Goal: Information Seeking & Learning: Learn about a topic

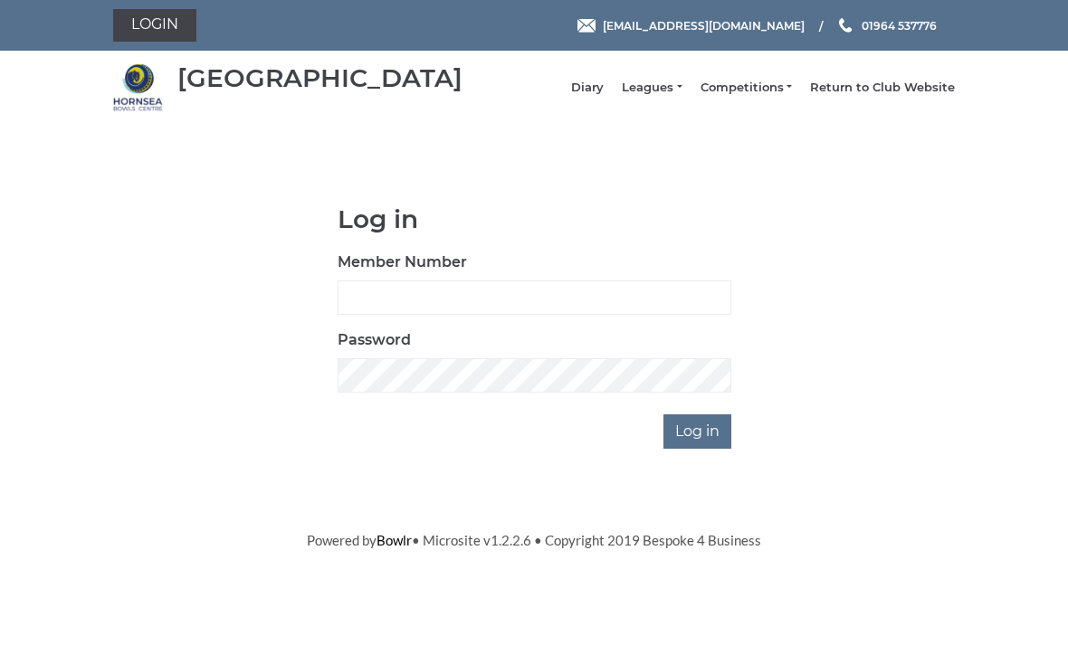
scroll to position [150, 0]
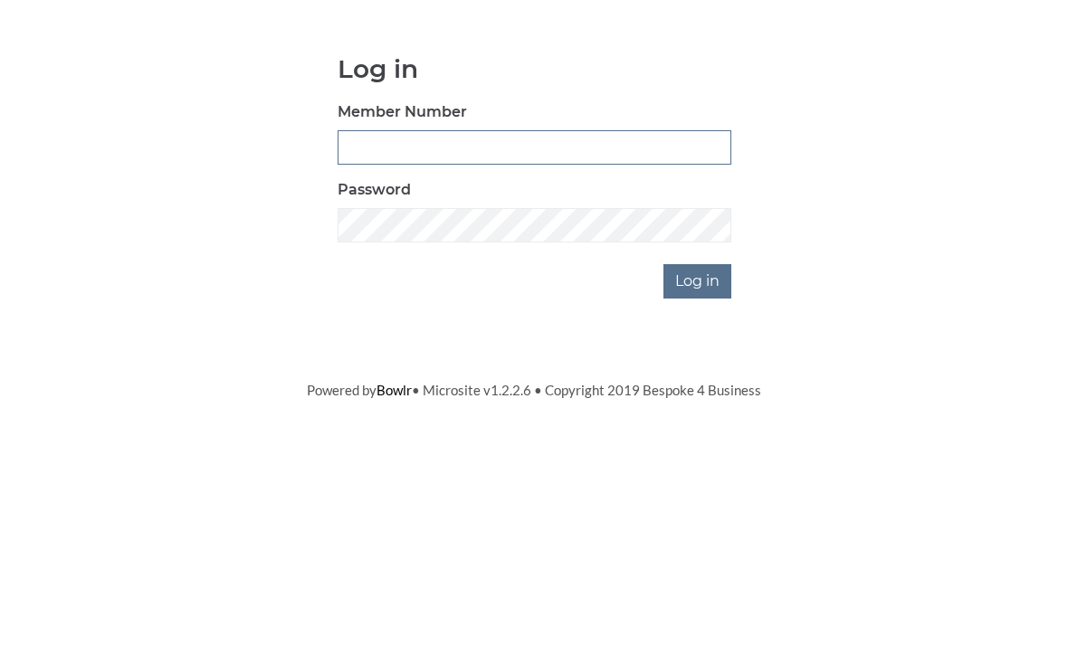
type input "0196"
click at [699, 415] on input "Log in" at bounding box center [698, 432] width 68 height 34
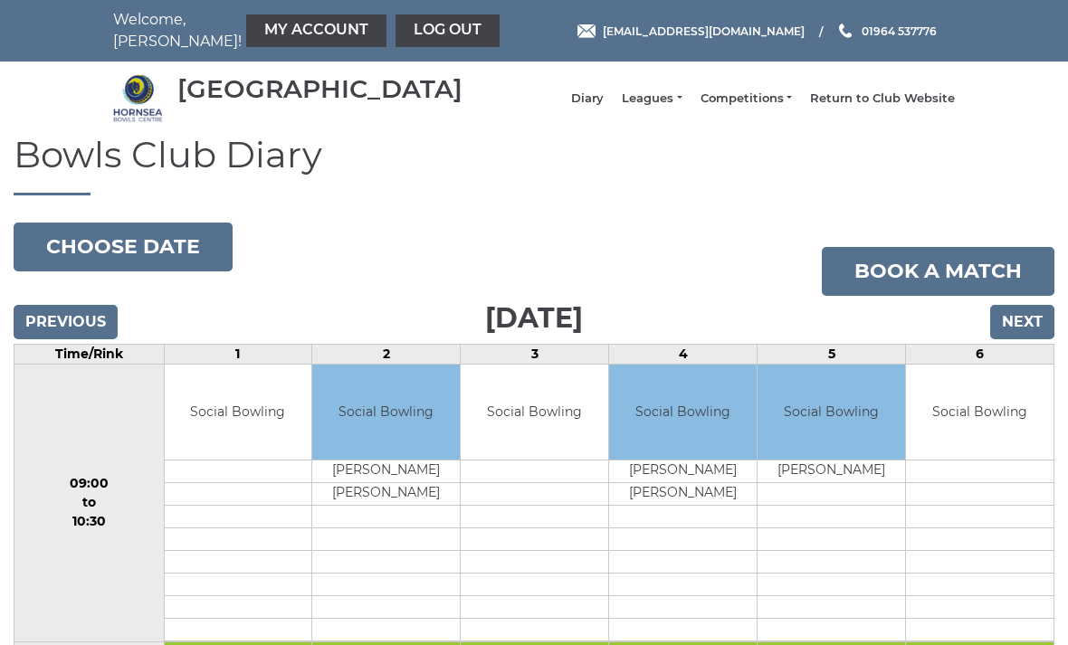
click at [672, 107] on link "Leagues" at bounding box center [652, 99] width 60 height 16
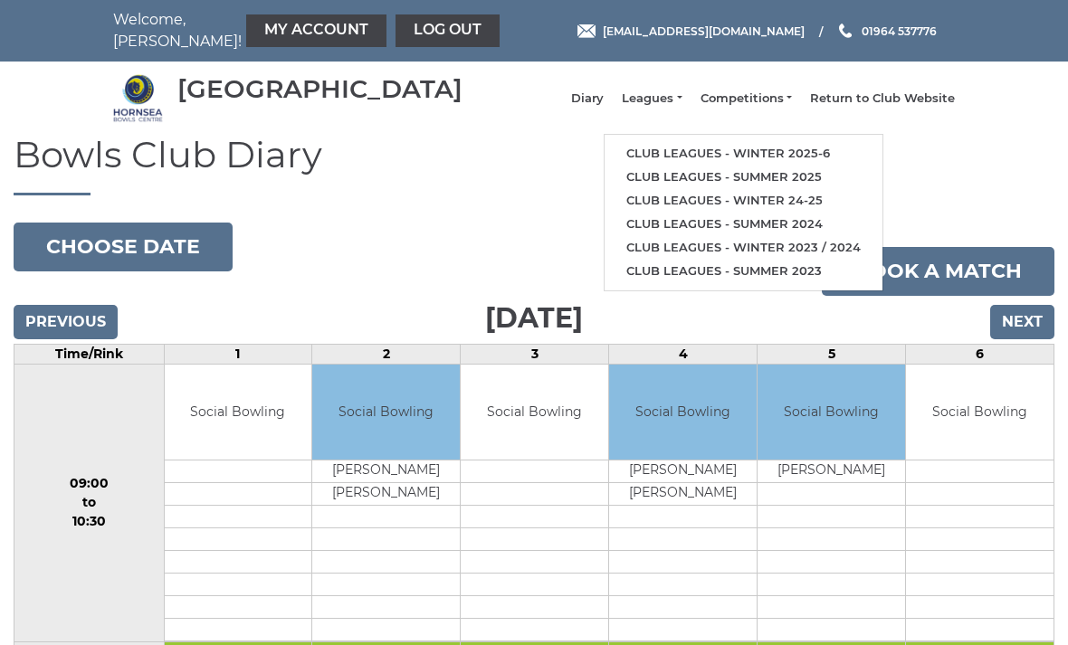
click at [750, 158] on link "Club leagues - Winter 2025-6" at bounding box center [744, 154] width 278 height 24
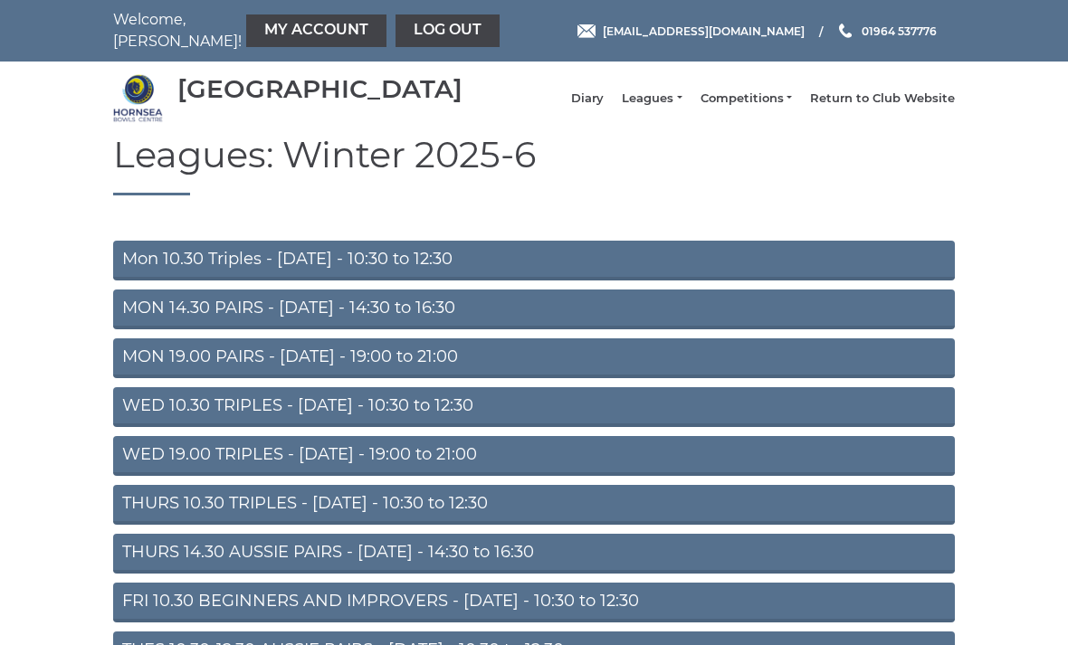
click at [478, 419] on link "WED 10.30 TRIPLES - [DATE] - 10:30 to 12:30" at bounding box center [534, 407] width 842 height 40
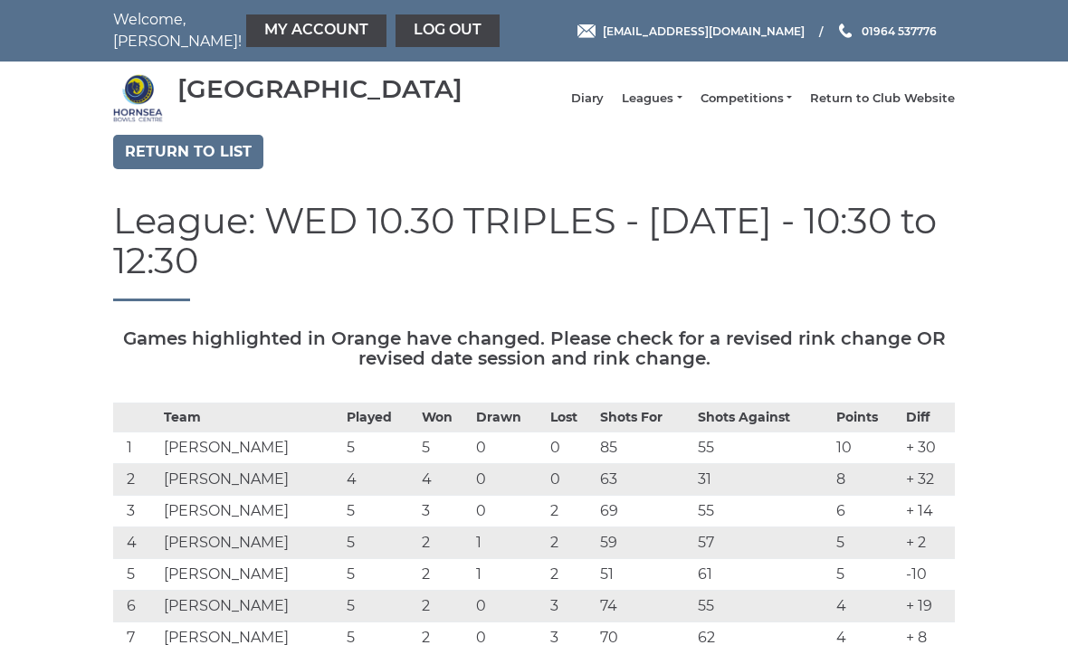
click at [220, 167] on link "Return to list" at bounding box center [188, 152] width 150 height 34
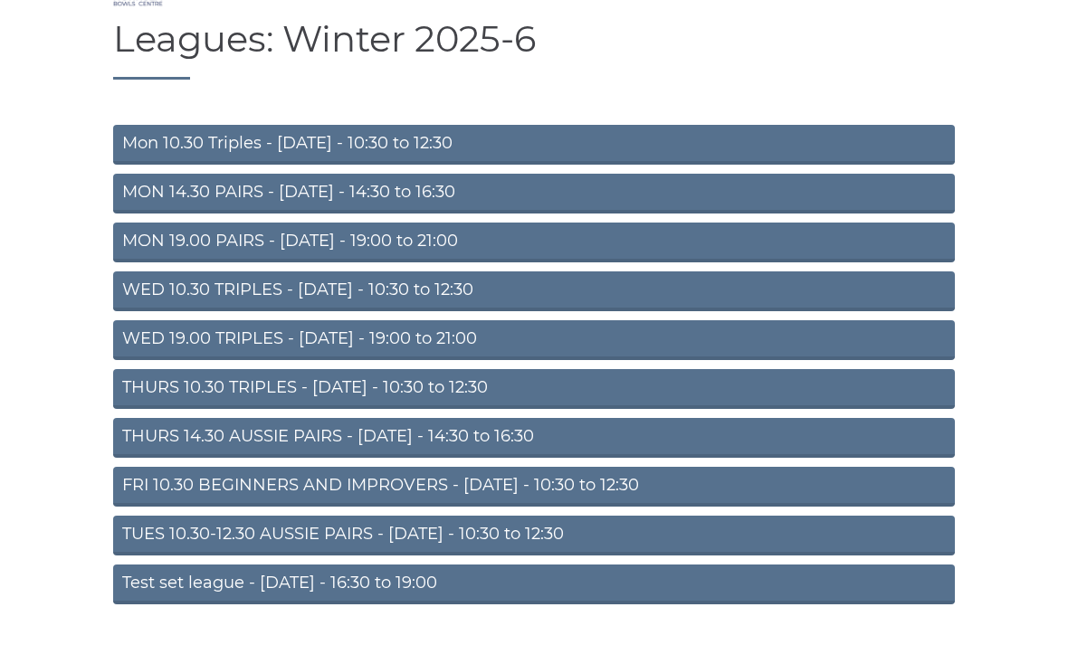
scroll to position [116, 0]
click at [570, 405] on link "THURS 10.30 TRIPLES - [DATE] - 10:30 to 12:30" at bounding box center [534, 389] width 842 height 40
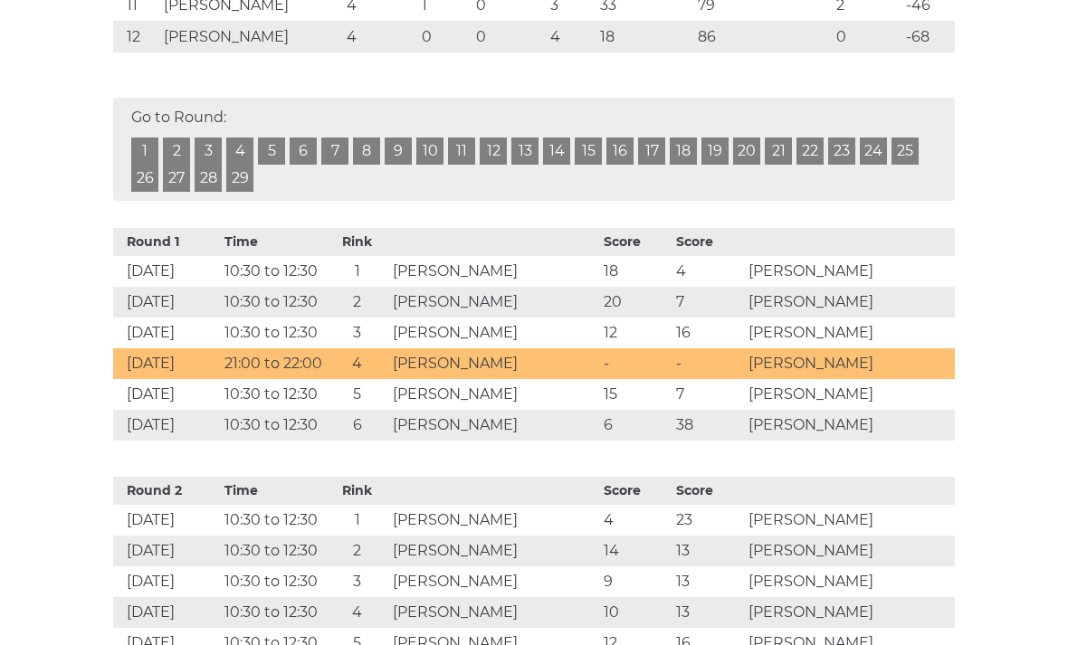
scroll to position [759, 0]
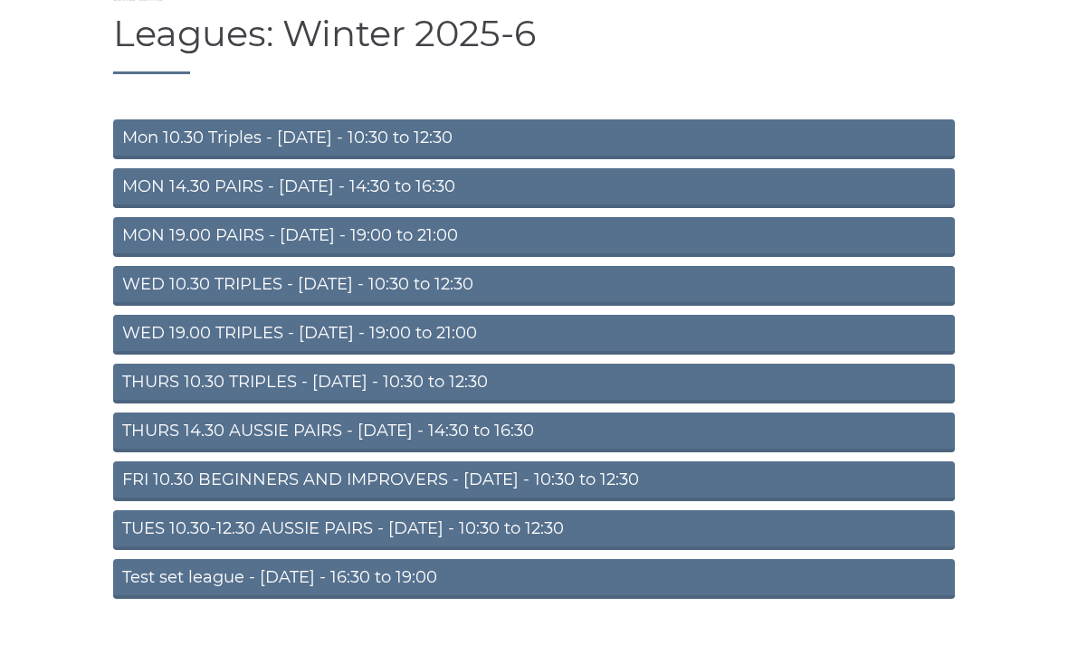
scroll to position [120, 0]
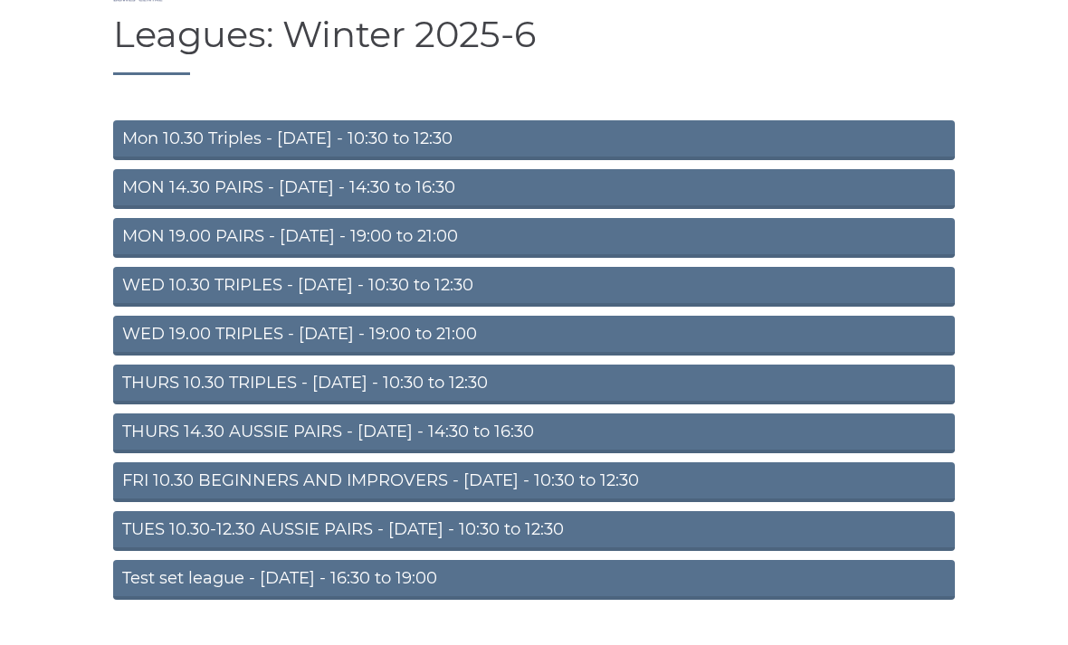
click at [531, 146] on link "Mon 10.30 Triples - [DATE] - 10:30 to 12:30" at bounding box center [534, 140] width 842 height 40
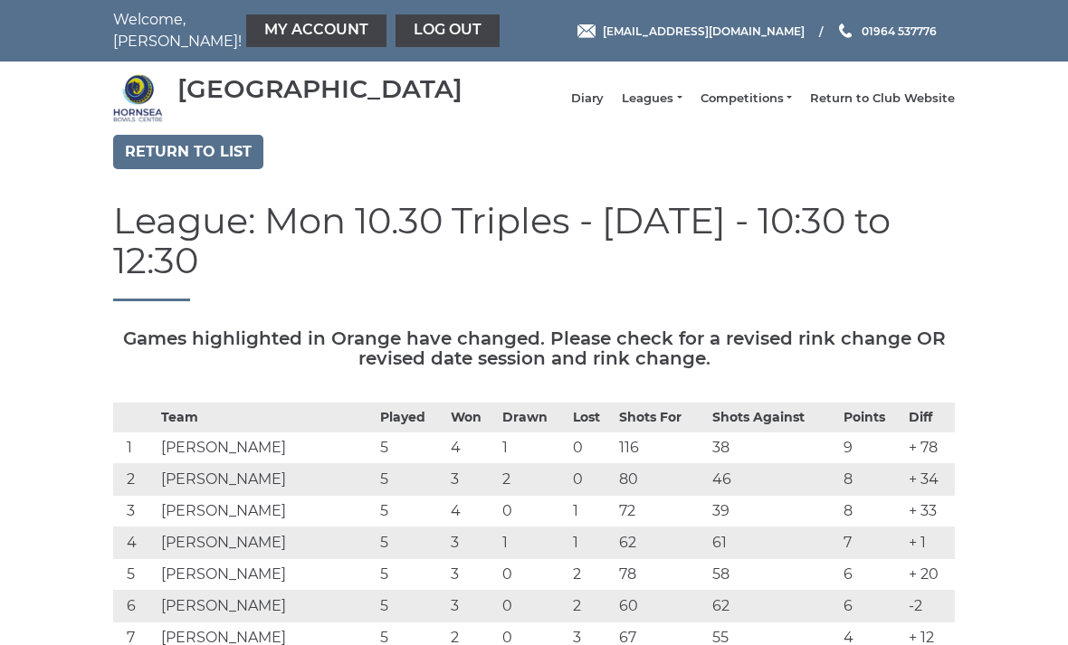
click at [906, 107] on link "Return to Club Website" at bounding box center [882, 99] width 145 height 16
